Goal: Information Seeking & Learning: Find specific fact

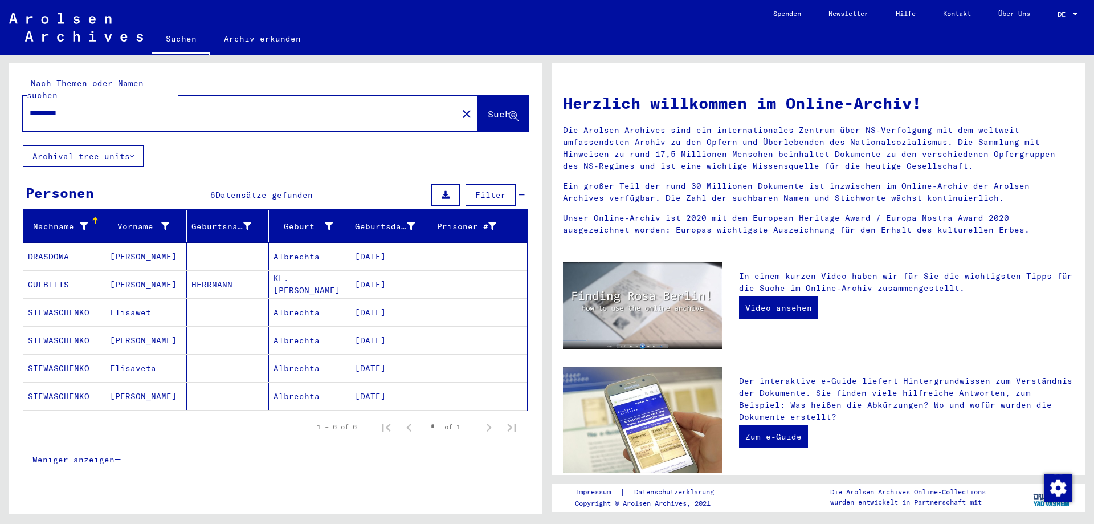
click at [96, 107] on input "*********" at bounding box center [237, 113] width 414 height 12
type input "*"
type input "**********"
click at [488, 108] on span "Suche" at bounding box center [502, 113] width 28 height 11
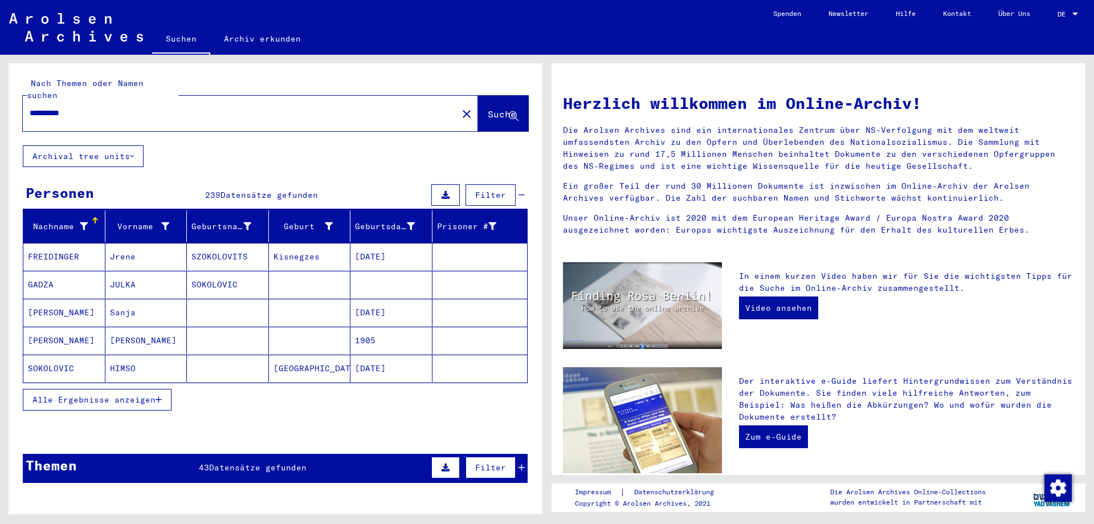
click at [125, 393] on button "Alle Ergebnisse anzeigen" at bounding box center [97, 400] width 149 height 22
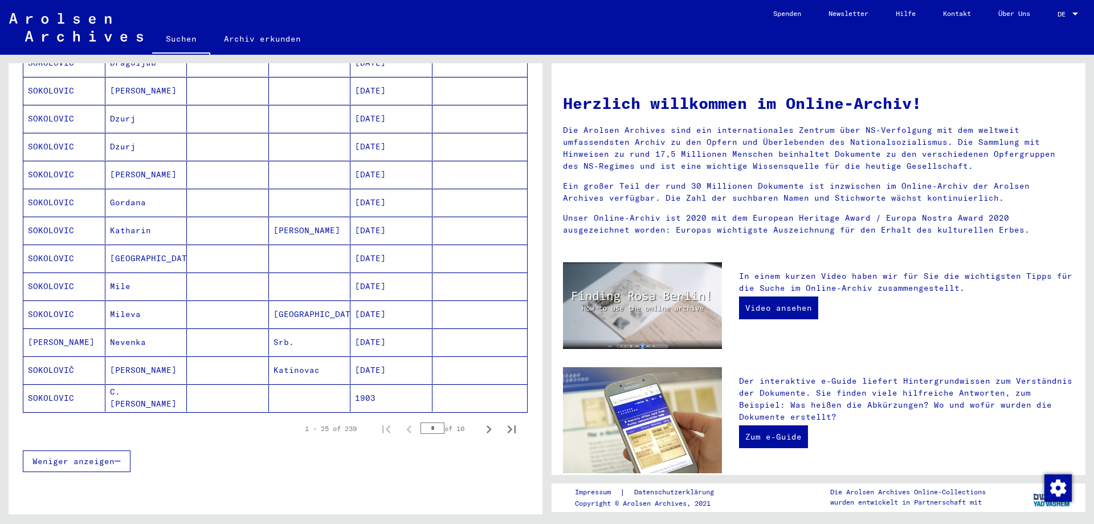
scroll to position [532, 0]
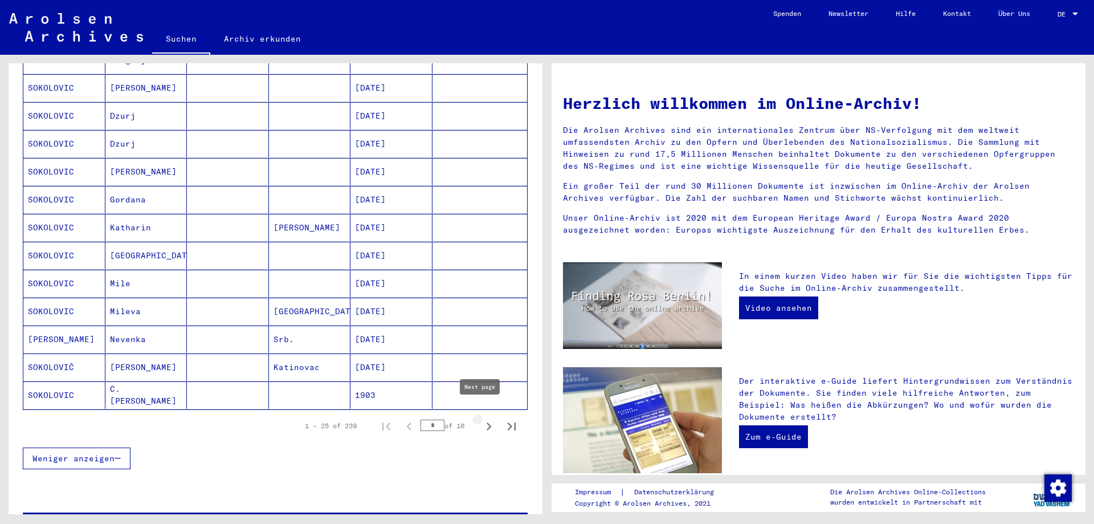
click at [477, 417] on button "Next page" at bounding box center [488, 425] width 23 height 23
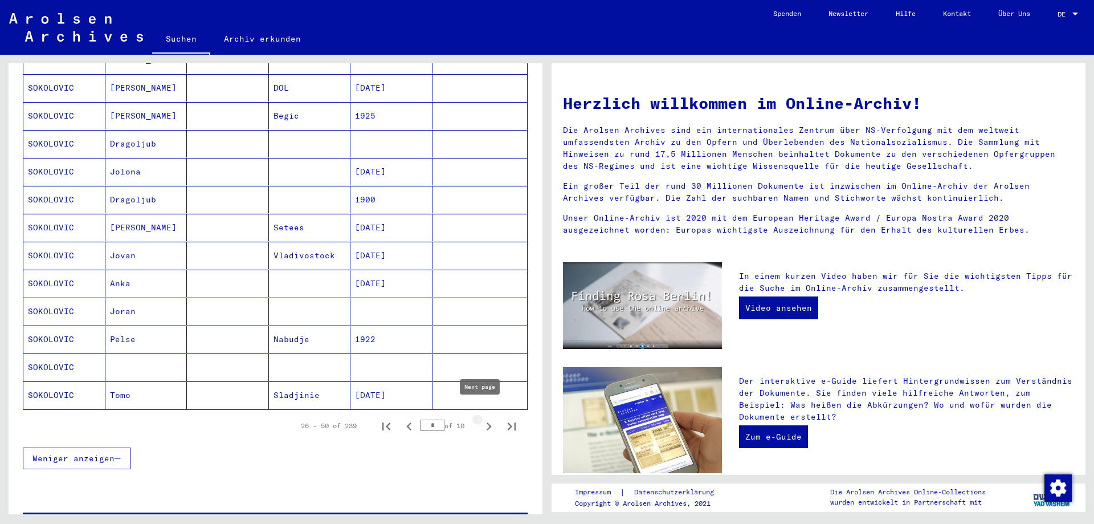
click at [481, 418] on icon "Next page" at bounding box center [489, 426] width 16 height 16
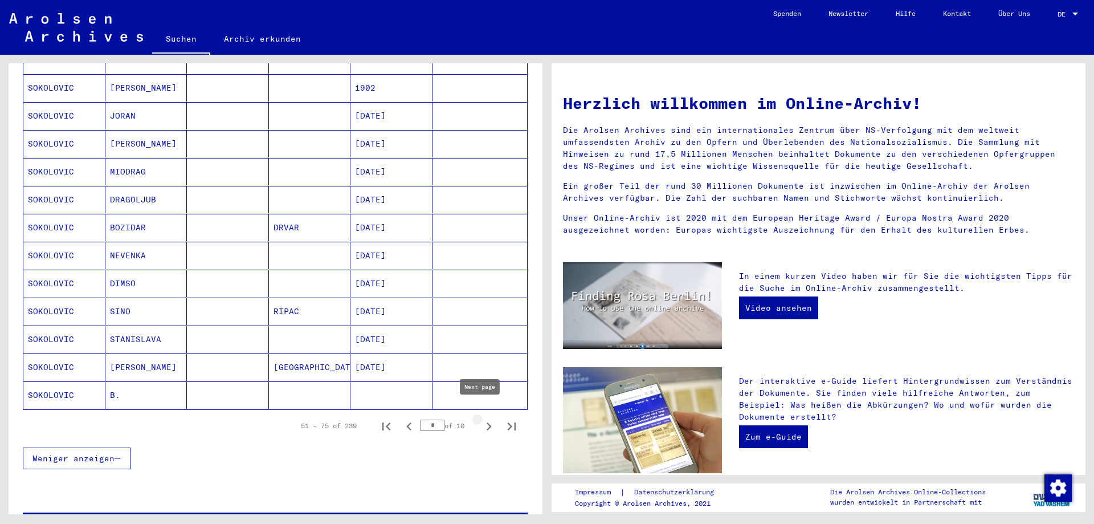
click at [481, 418] on icon "Next page" at bounding box center [489, 426] width 16 height 16
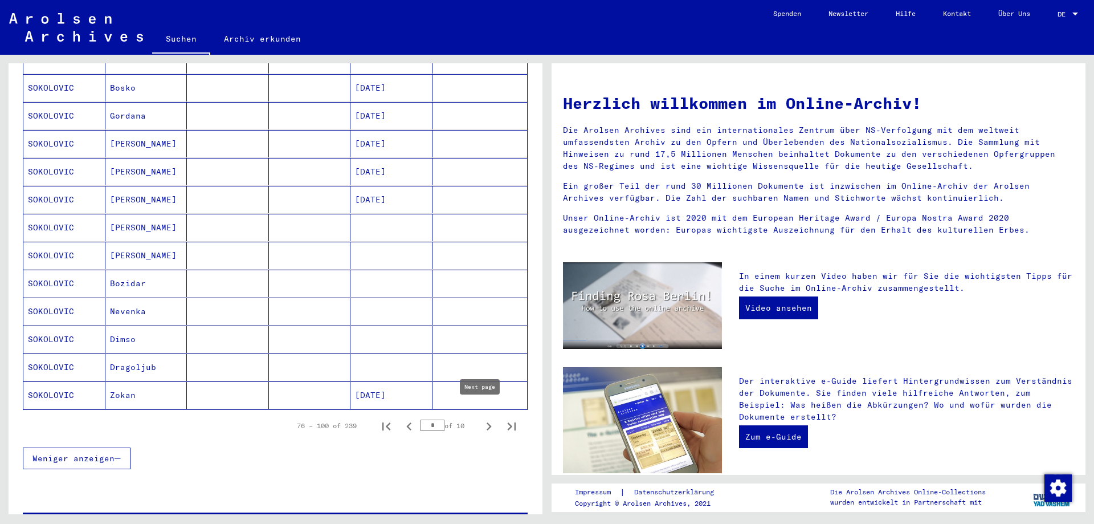
click at [483, 418] on icon "Next page" at bounding box center [489, 426] width 16 height 16
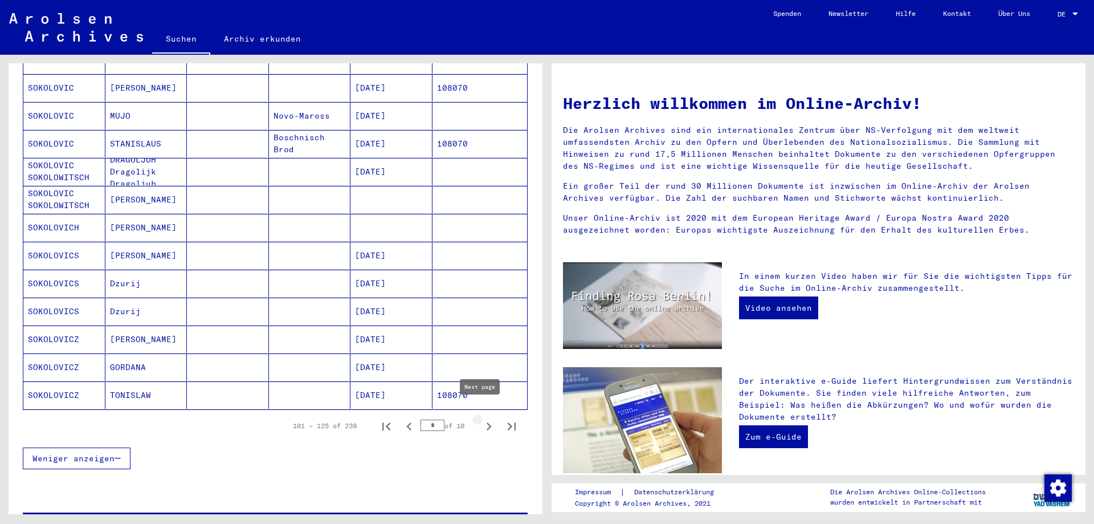
click at [485, 418] on icon "Next page" at bounding box center [489, 426] width 16 height 16
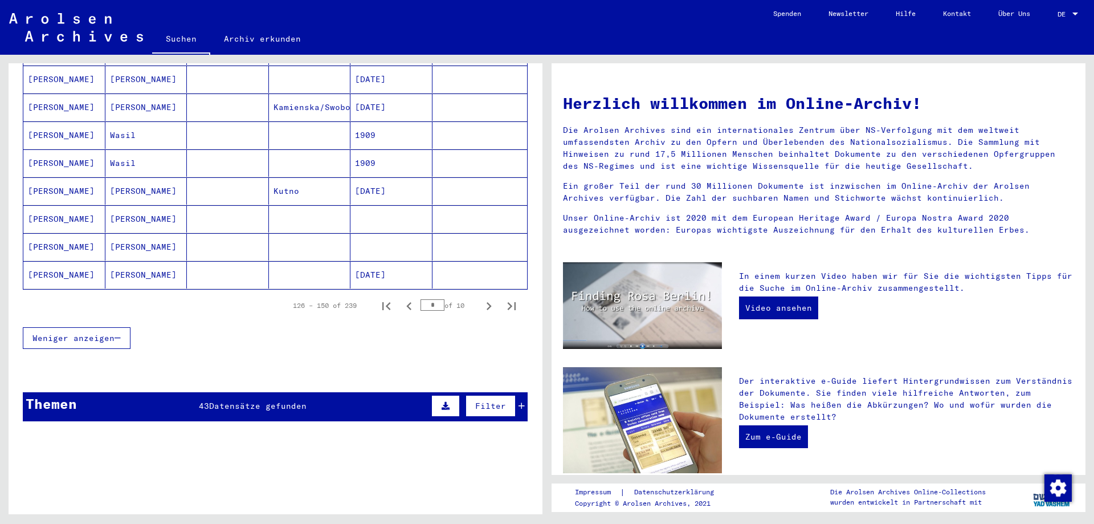
scroll to position [665, 0]
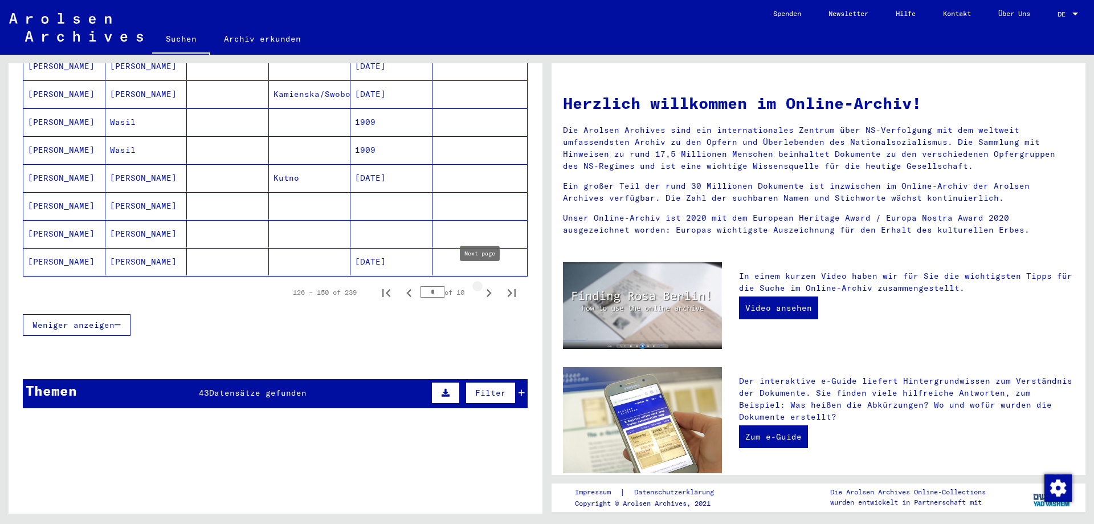
click at [482, 285] on icon "Next page" at bounding box center [489, 293] width 16 height 16
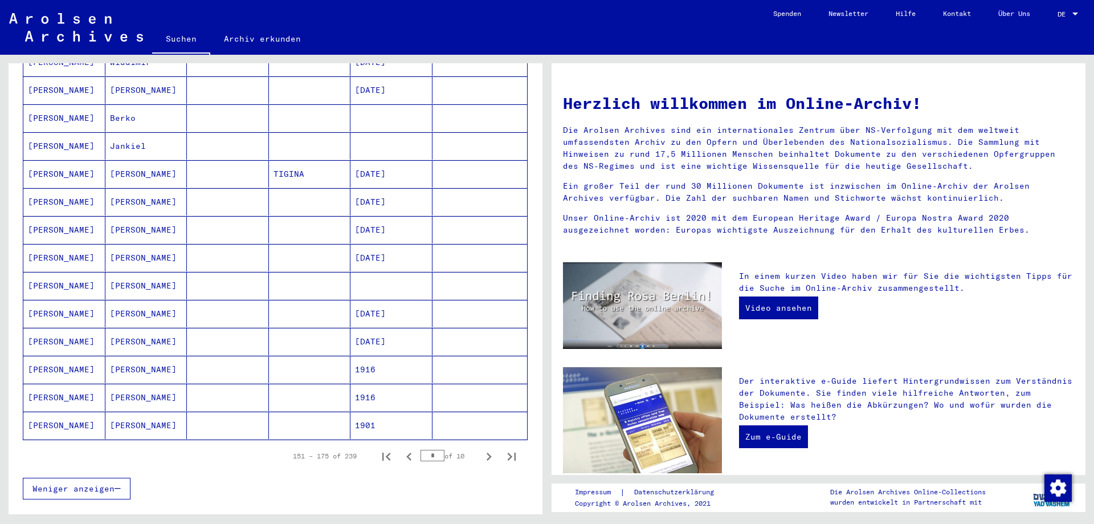
scroll to position [532, 0]
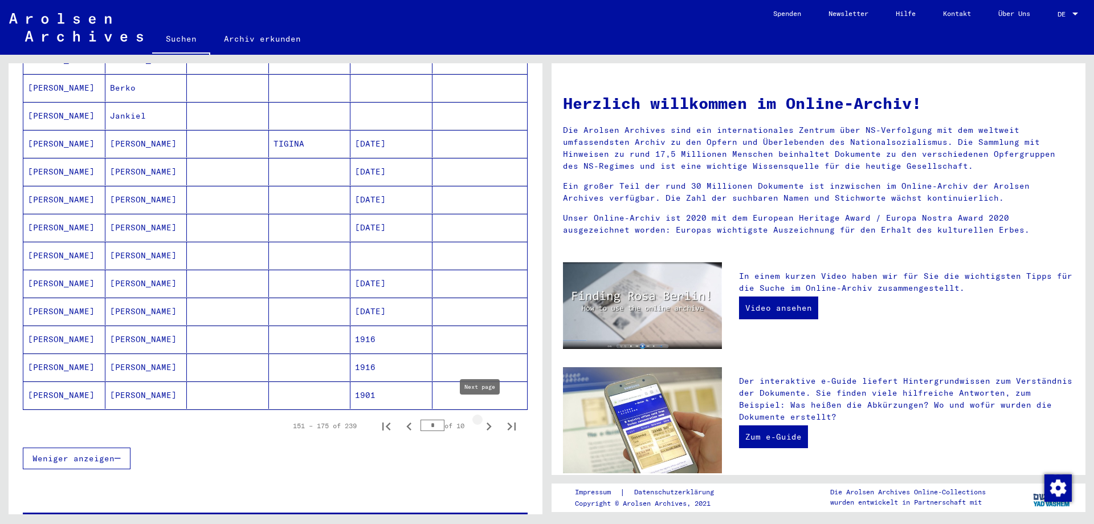
click at [484, 418] on icon "Next page" at bounding box center [489, 426] width 16 height 16
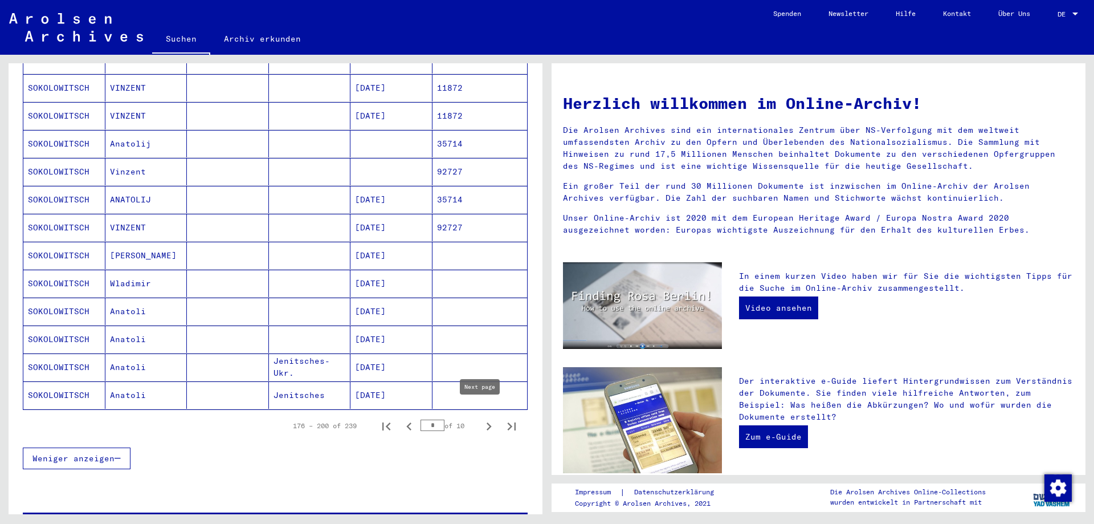
click at [481, 418] on icon "Next page" at bounding box center [489, 426] width 16 height 16
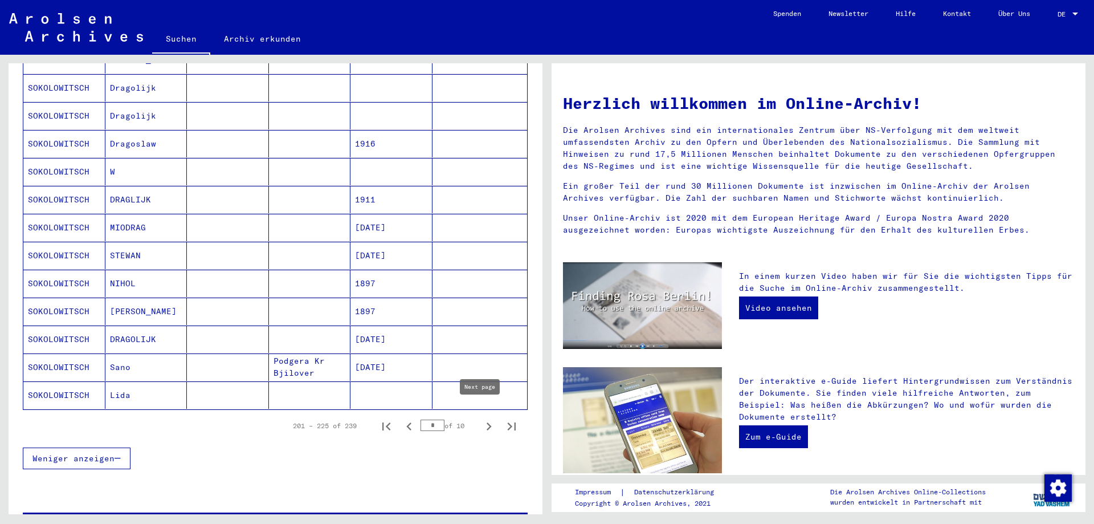
click at [481, 418] on icon "Next page" at bounding box center [489, 426] width 16 height 16
type input "**"
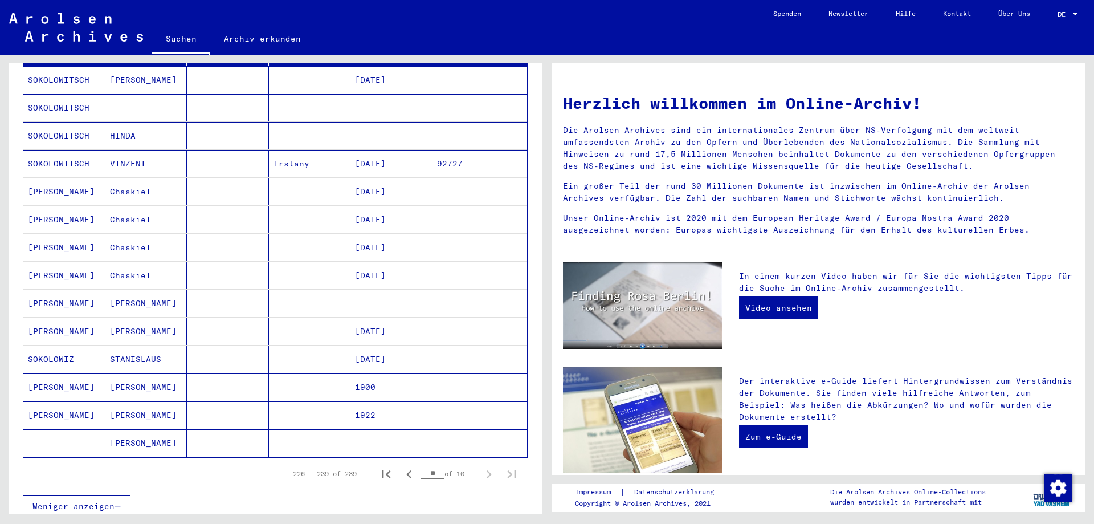
scroll to position [0, 0]
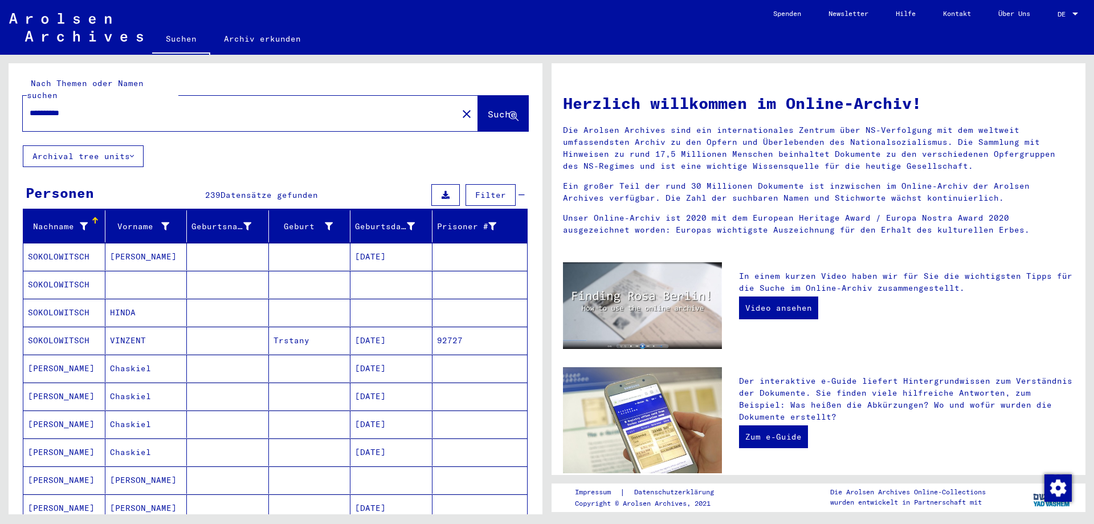
click at [91, 107] on input "**********" at bounding box center [237, 113] width 414 height 12
type input "*"
click at [488, 108] on span "Suche" at bounding box center [502, 113] width 28 height 11
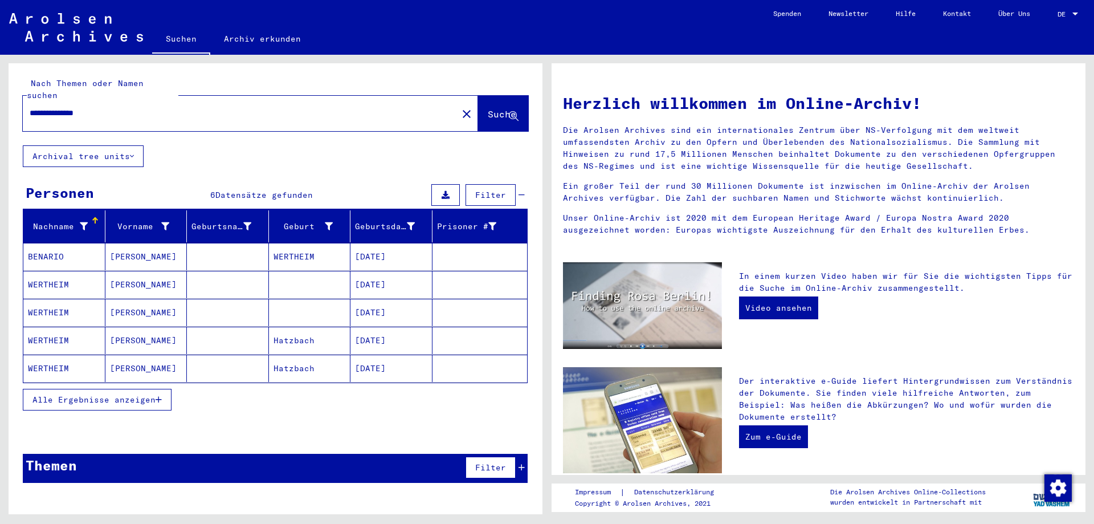
click at [125, 394] on span "Alle Ergebnisse anzeigen" at bounding box center [93, 399] width 123 height 10
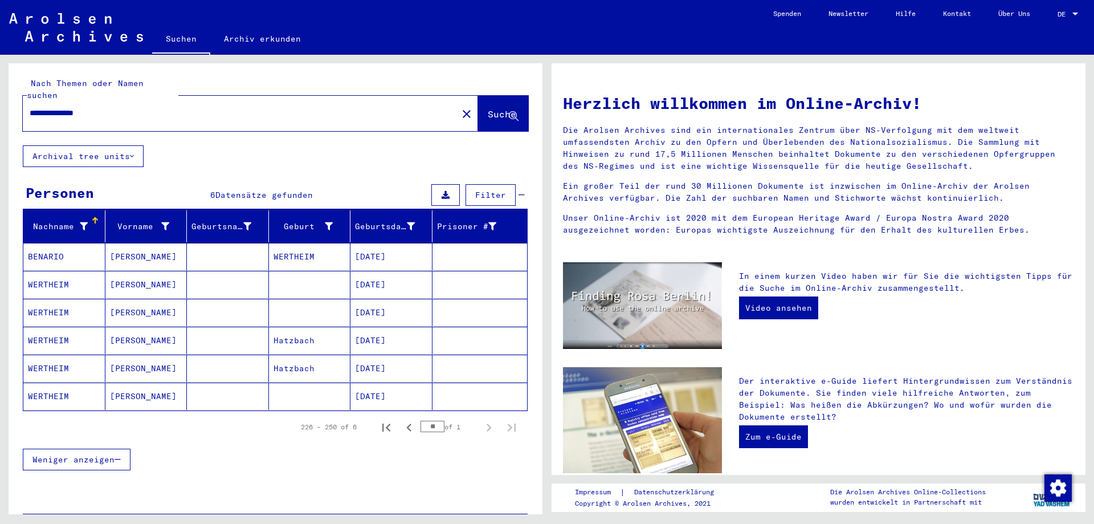
click at [157, 107] on input "**********" at bounding box center [237, 113] width 414 height 12
type input "*"
type input "**********"
click at [490, 108] on span "Suche" at bounding box center [502, 113] width 28 height 11
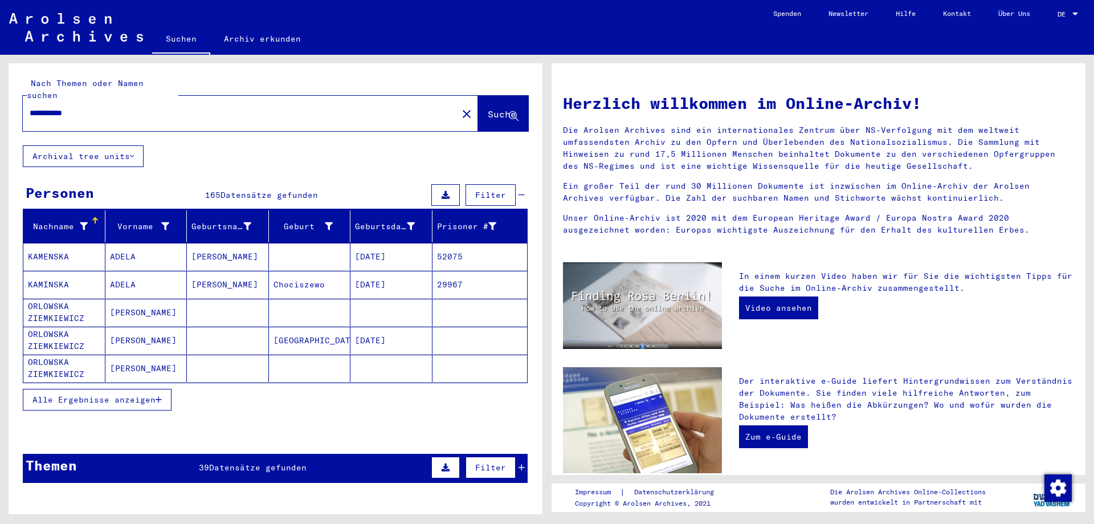
click at [95, 394] on span "Alle Ergebnisse anzeigen" at bounding box center [93, 399] width 123 height 10
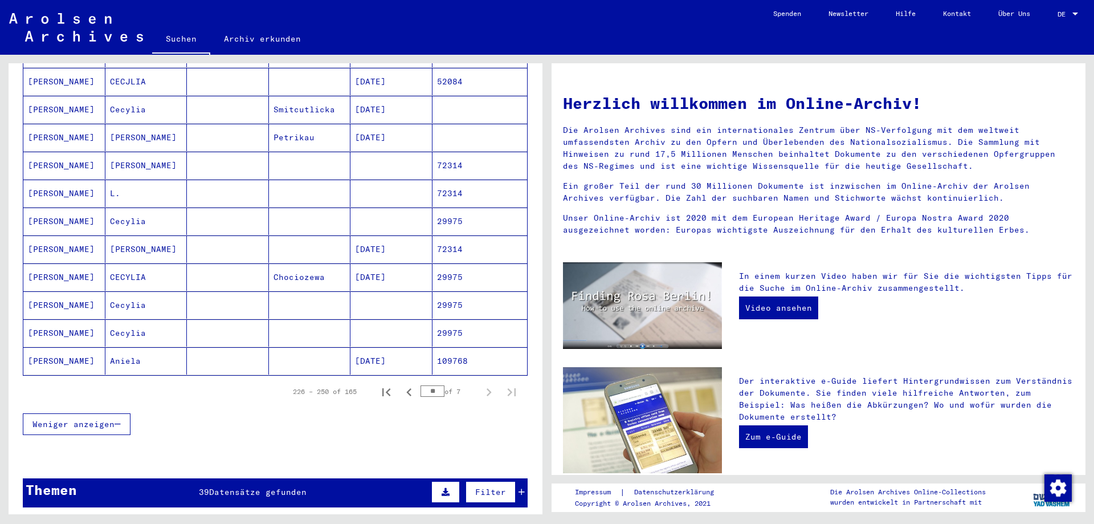
scroll to position [665, 0]
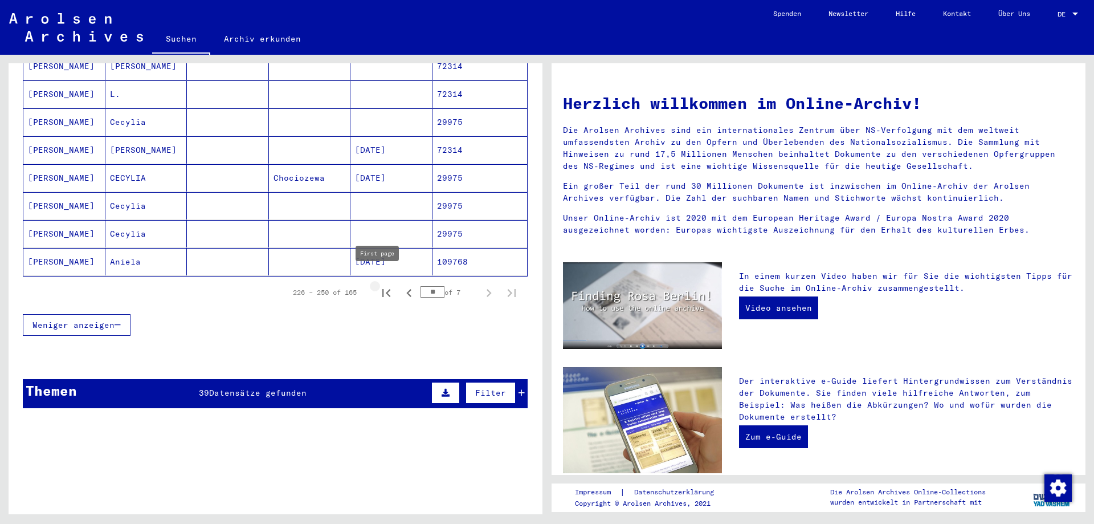
click at [382, 289] on icon "First page" at bounding box center [386, 293] width 8 height 8
click at [481, 285] on icon "Next page" at bounding box center [489, 293] width 16 height 16
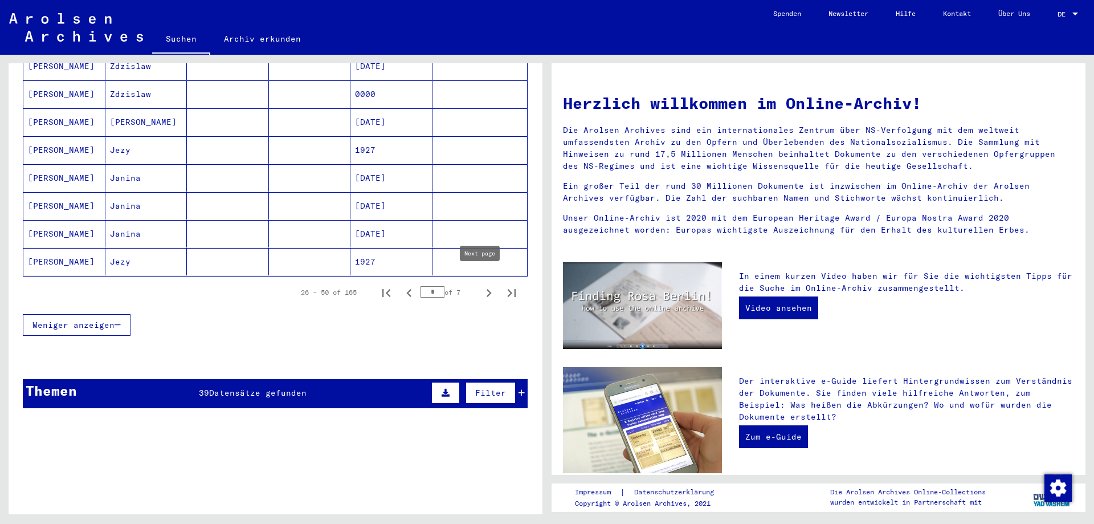
click at [485, 285] on icon "Next page" at bounding box center [489, 293] width 16 height 16
click at [481, 285] on icon "Next page" at bounding box center [489, 293] width 16 height 16
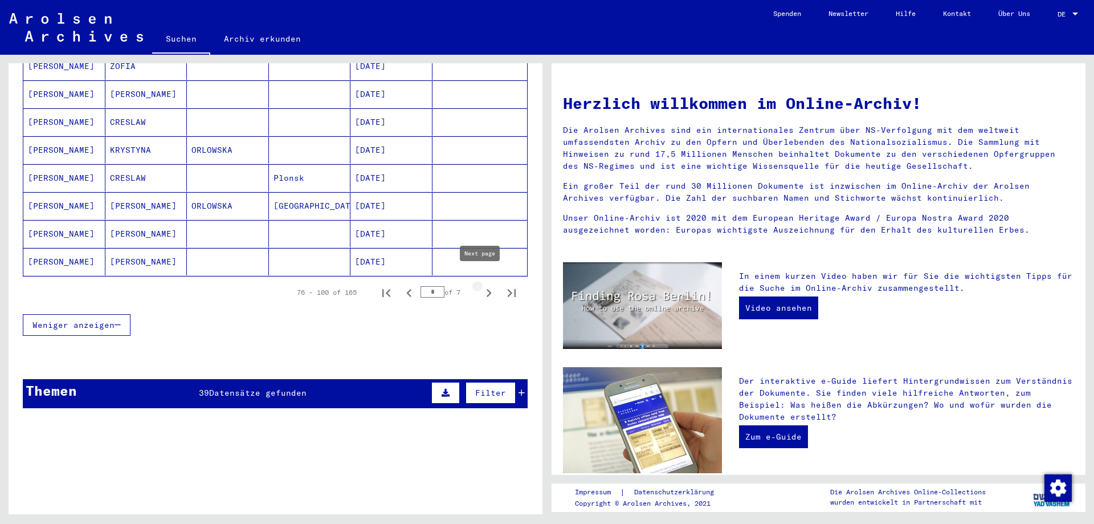
click at [487, 289] on icon "Next page" at bounding box center [489, 293] width 5 height 8
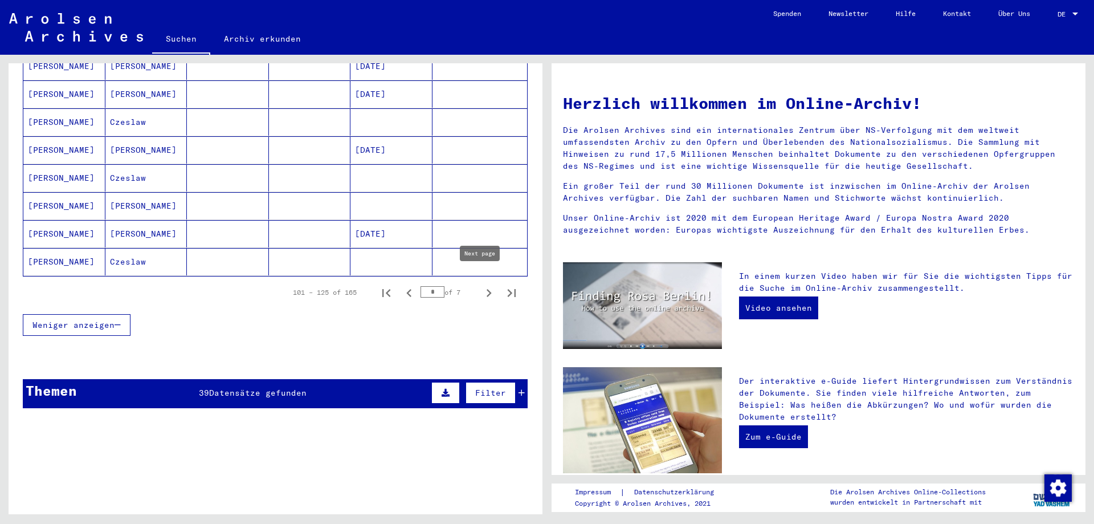
click at [481, 285] on icon "Next page" at bounding box center [489, 293] width 16 height 16
type input "*"
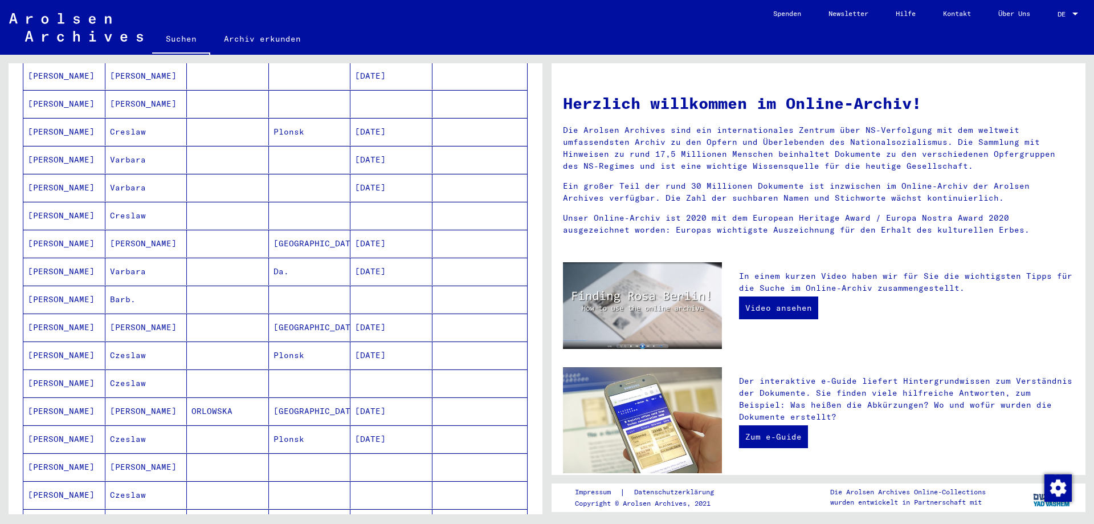
scroll to position [133, 0]
